Goal: Task Accomplishment & Management: Use online tool/utility

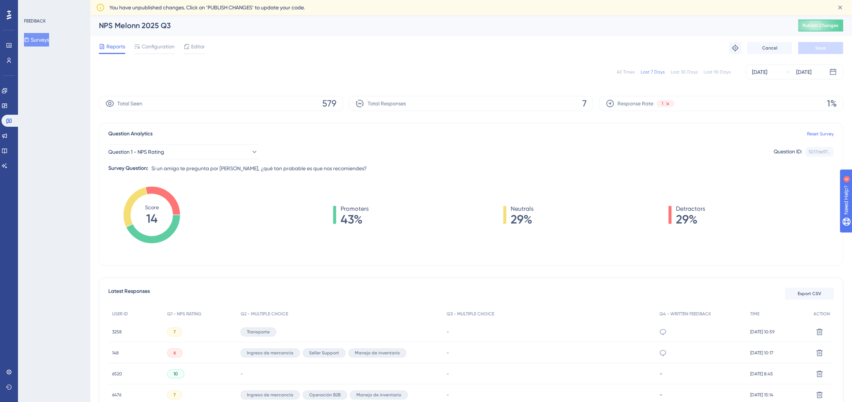
click at [48, 40] on button "Surveys" at bounding box center [36, 39] width 25 height 13
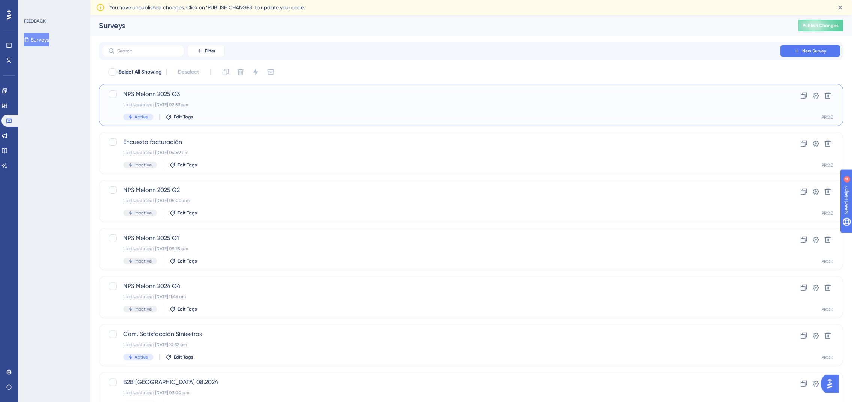
click at [153, 96] on span "NPS Melonn 2025 Q3" at bounding box center [440, 94] width 635 height 9
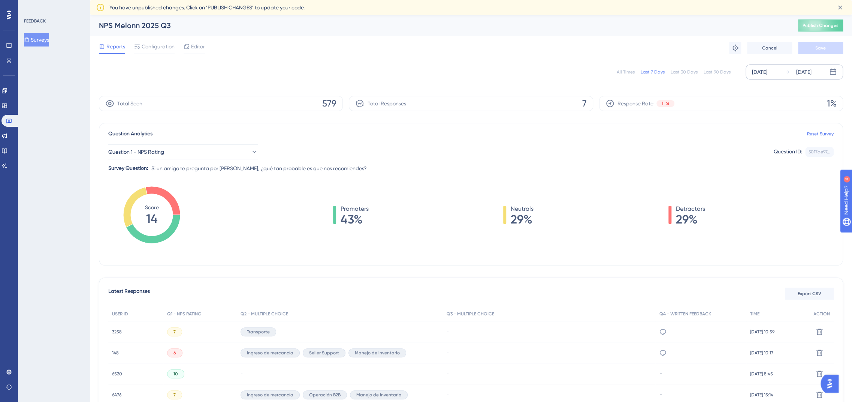
click at [766, 75] on div "[DATE]" at bounding box center [759, 71] width 15 height 9
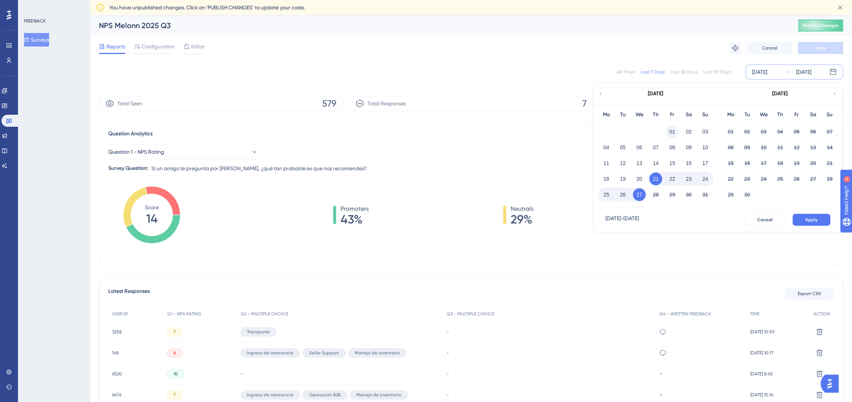
click at [673, 130] on button "01" at bounding box center [672, 131] width 13 height 13
click at [816, 223] on button "Apply" at bounding box center [811, 220] width 38 height 12
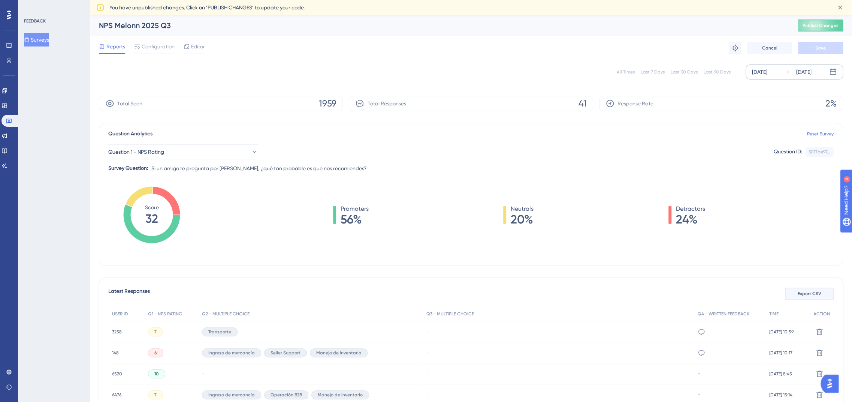
click at [817, 297] on button "Export CSV" at bounding box center [809, 293] width 49 height 12
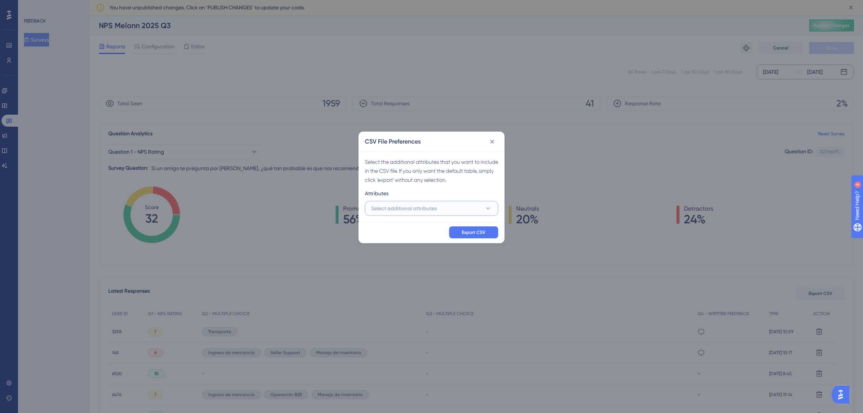
click at [418, 213] on button "Select additional attributes" at bounding box center [431, 208] width 133 height 15
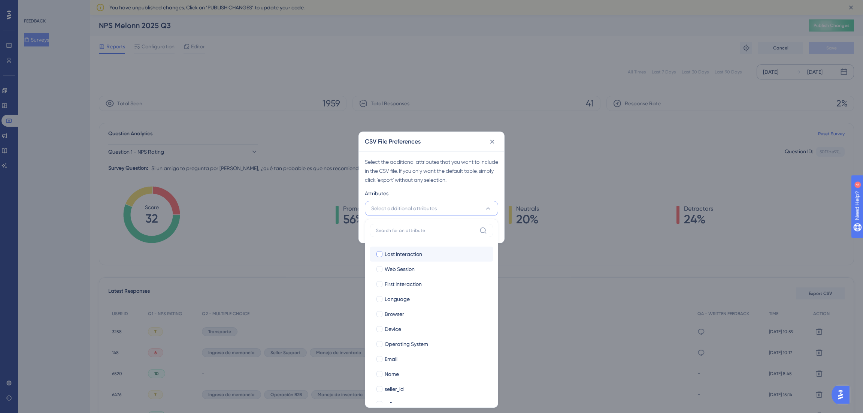
click at [404, 251] on span "Last Interaction" at bounding box center [403, 253] width 37 height 9
checkbox input "true"
click at [399, 267] on span "Web Session" at bounding box center [400, 268] width 30 height 9
checkbox input "true"
click at [399, 278] on label "First Interaction First Interaction" at bounding box center [432, 283] width 124 height 15
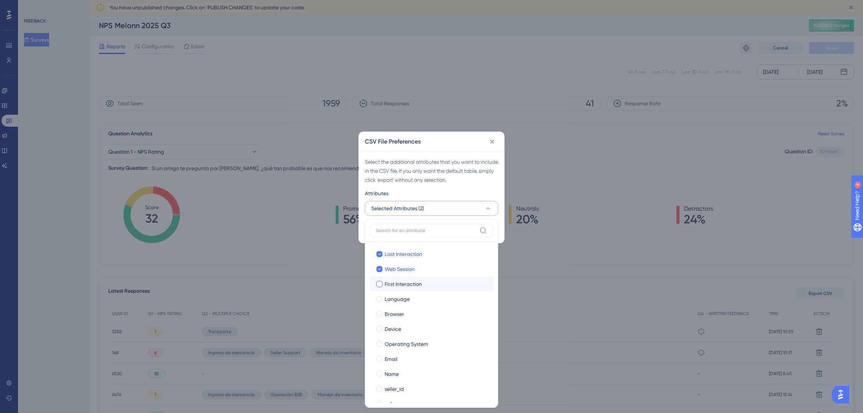
click at [380, 284] on input "First Interaction" at bounding box center [379, 284] width 0 height 0
click at [399, 298] on span "Language" at bounding box center [397, 298] width 25 height 9
checkbox input "true"
click at [399, 310] on span "Browser" at bounding box center [394, 313] width 19 height 9
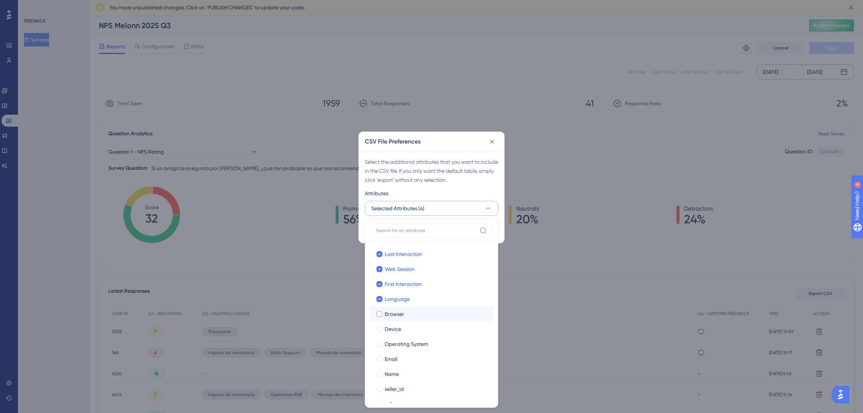
checkbox input "true"
click at [399, 325] on span "Device" at bounding box center [393, 328] width 16 height 9
checkbox input "true"
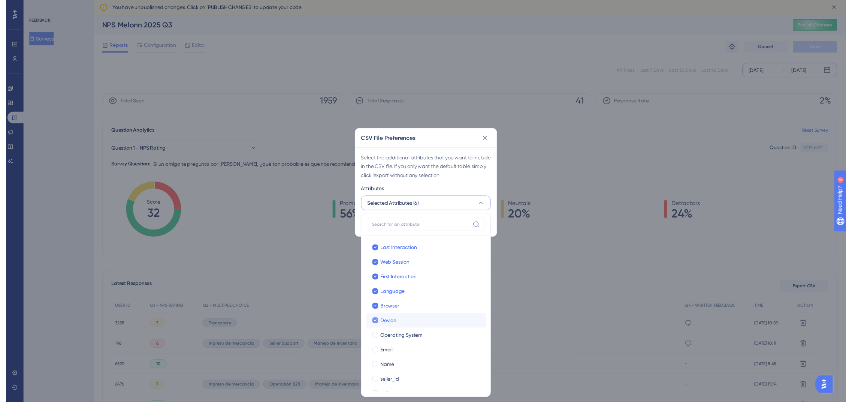
scroll to position [28, 0]
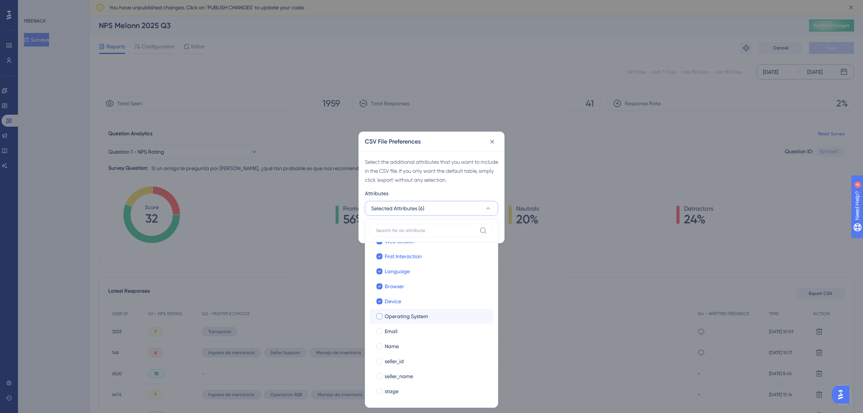
click at [396, 317] on span "Operating System" at bounding box center [406, 316] width 43 height 9
checkbox input "true"
click at [392, 334] on span "Email" at bounding box center [391, 331] width 13 height 9
checkbox input "true"
click at [391, 343] on span "Name" at bounding box center [392, 346] width 14 height 9
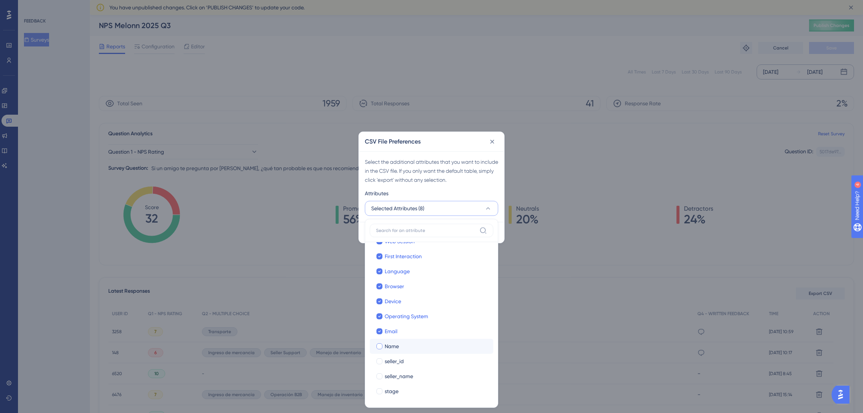
checkbox input "true"
click at [391, 359] on span "seller_id" at bounding box center [394, 361] width 19 height 9
checkbox input "true"
click at [392, 372] on span "seller_name" at bounding box center [399, 376] width 28 height 9
checkbox input "true"
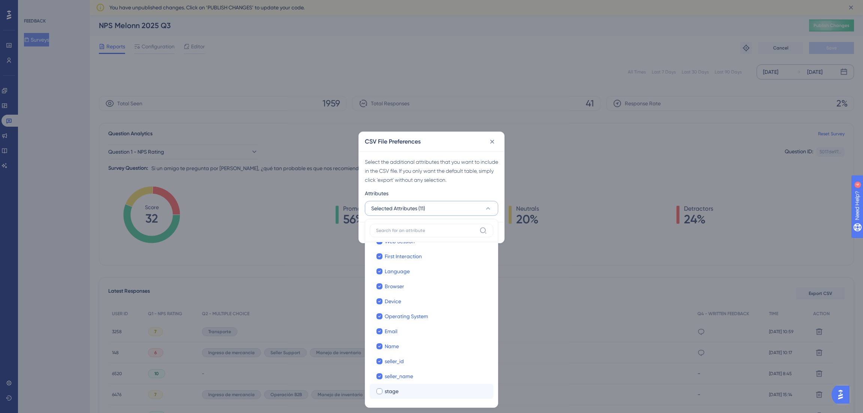
click at [392, 388] on span "stage" at bounding box center [392, 391] width 14 height 9
checkbox input "true"
click at [388, 186] on div "Select the additional attributes that you want to include in the CSV file. If y…" at bounding box center [431, 186] width 145 height 70
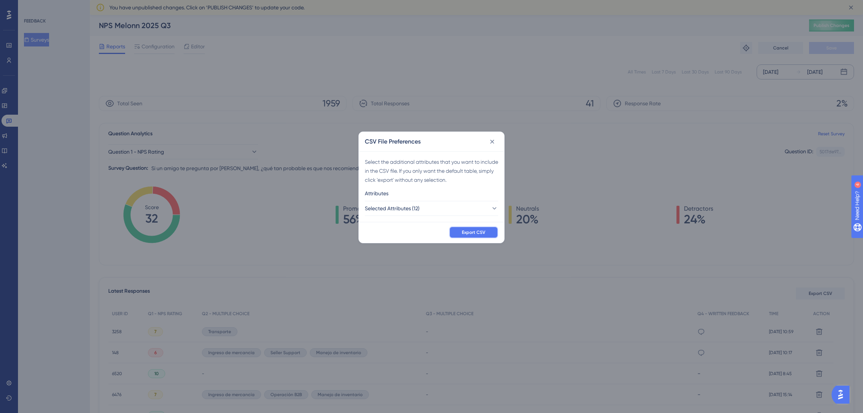
click at [457, 229] on button "Export CSV" at bounding box center [473, 232] width 49 height 12
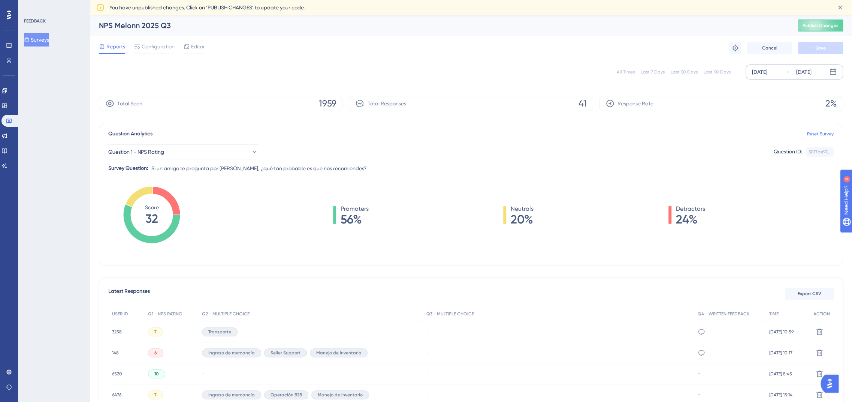
click at [46, 34] on button "Surveys" at bounding box center [36, 39] width 25 height 13
